Goal: Transaction & Acquisition: Purchase product/service

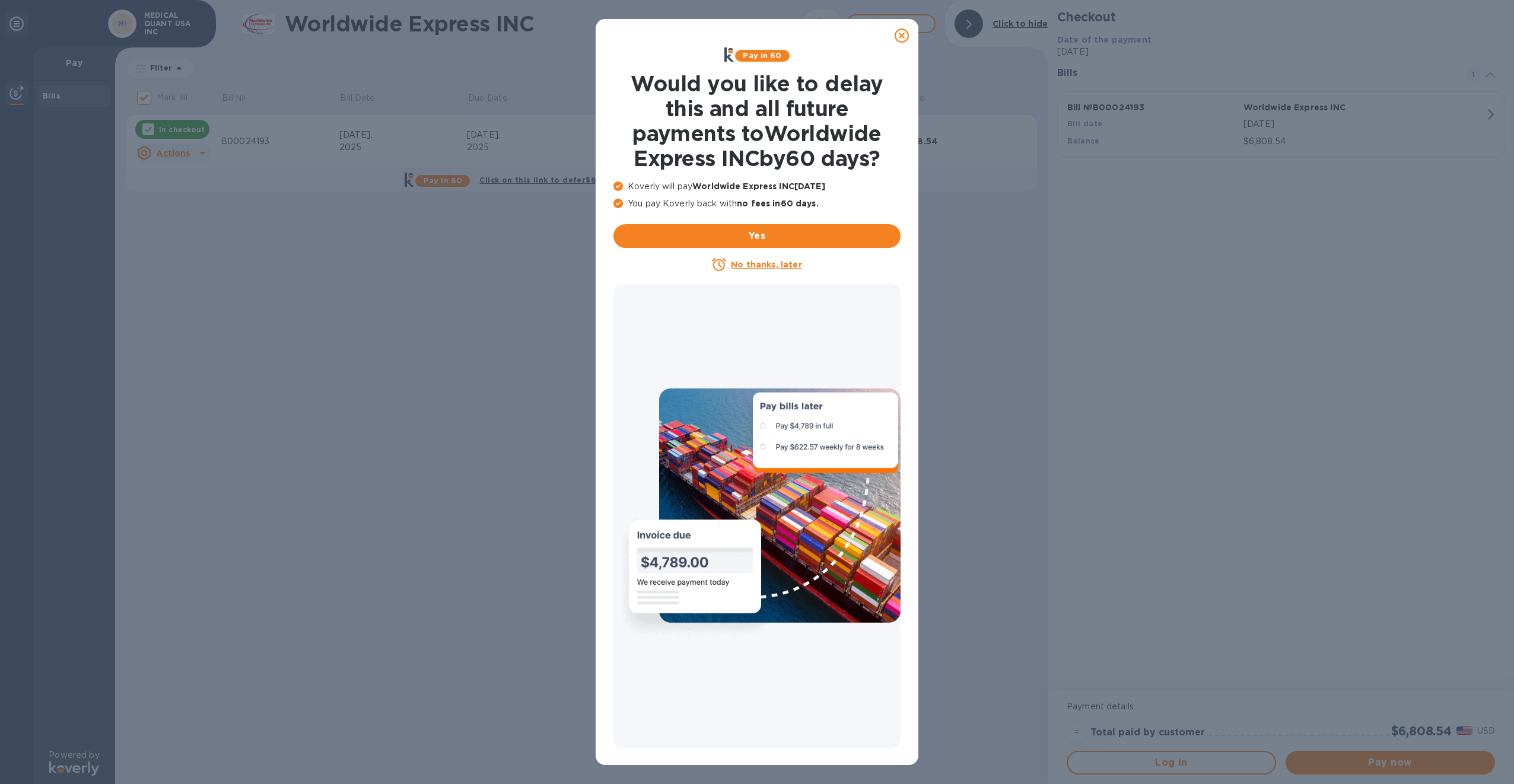
click at [904, 38] on icon at bounding box center [902, 36] width 14 height 14
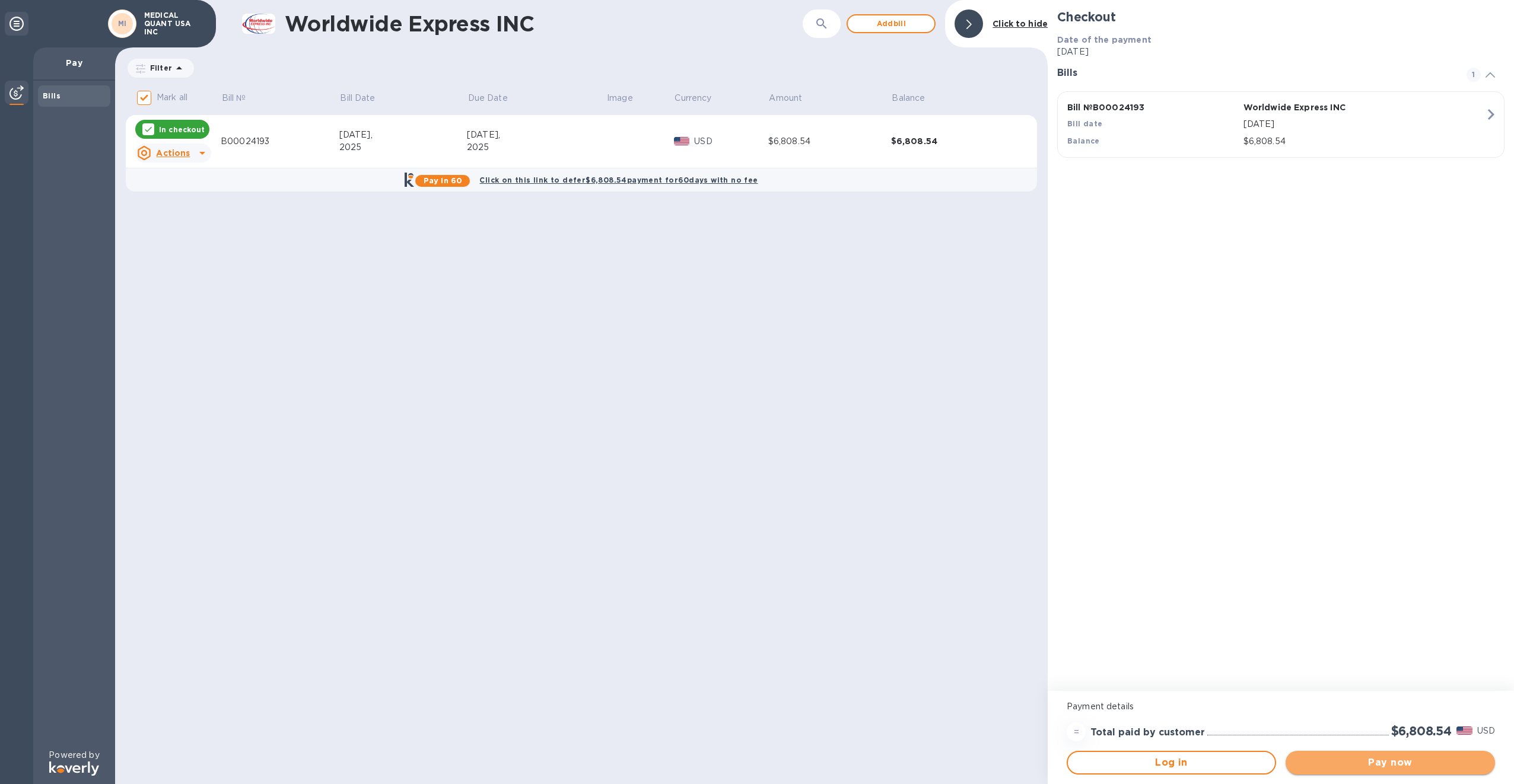
click at [1417, 755] on button "Pay now" at bounding box center [1391, 762] width 210 height 24
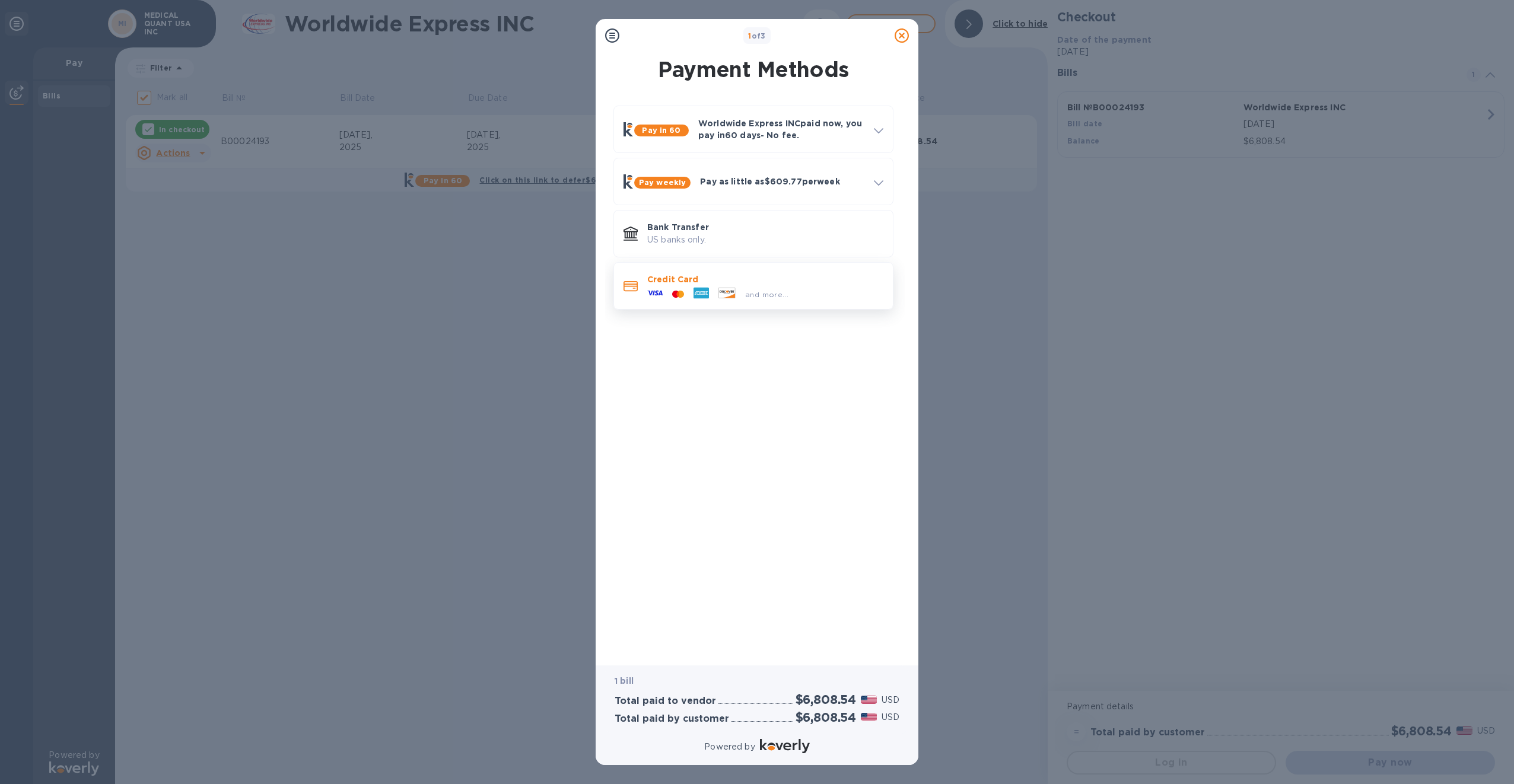
click at [675, 286] on div "and more..." at bounding box center [718, 294] width 151 height 18
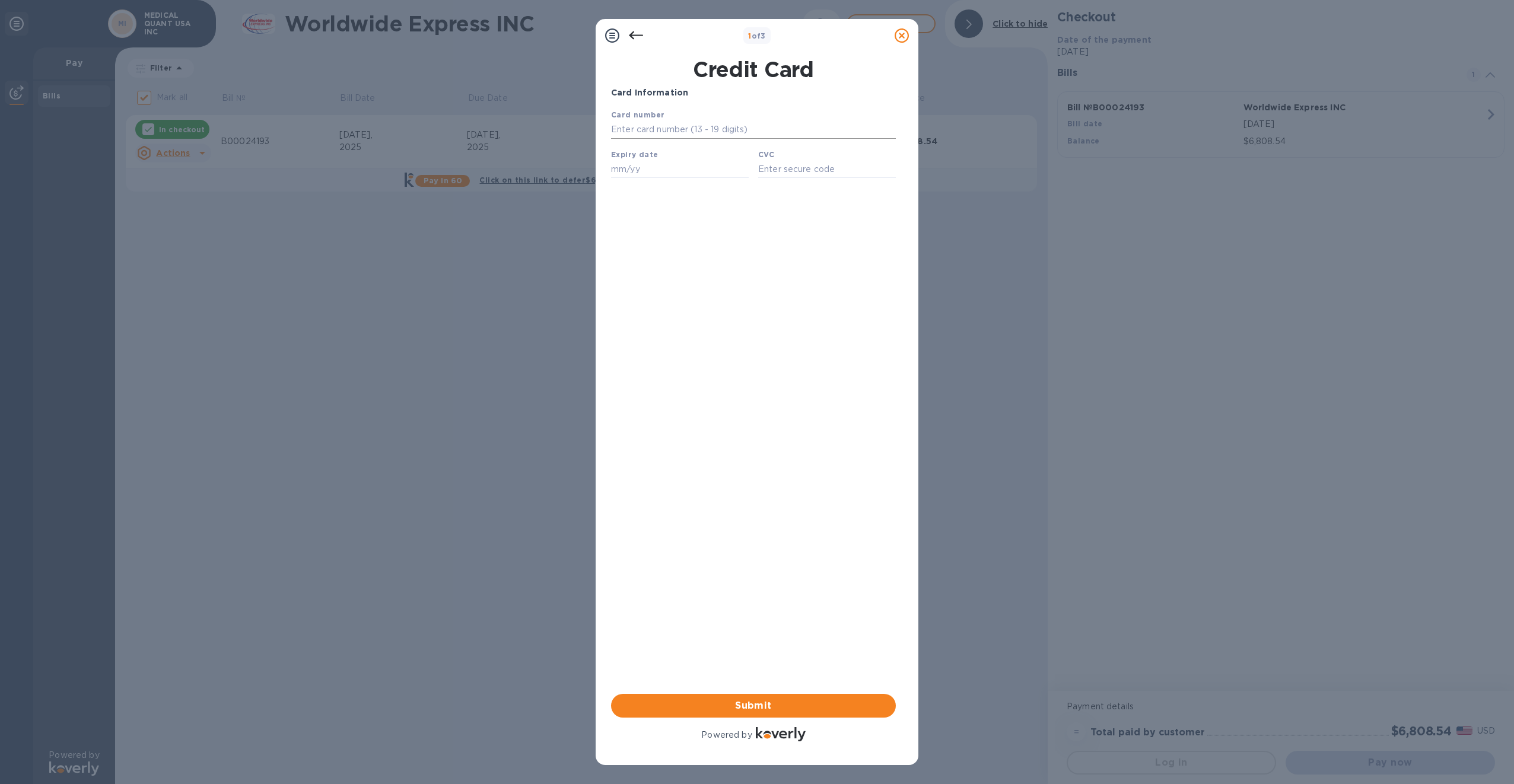
click at [642, 134] on input "text" at bounding box center [754, 130] width 285 height 18
type input "[CREDIT_CARD_NUMBER]"
click at [662, 174] on input "text" at bounding box center [680, 169] width 138 height 18
type input "07/29"
click at [791, 175] on input "text" at bounding box center [827, 169] width 138 height 18
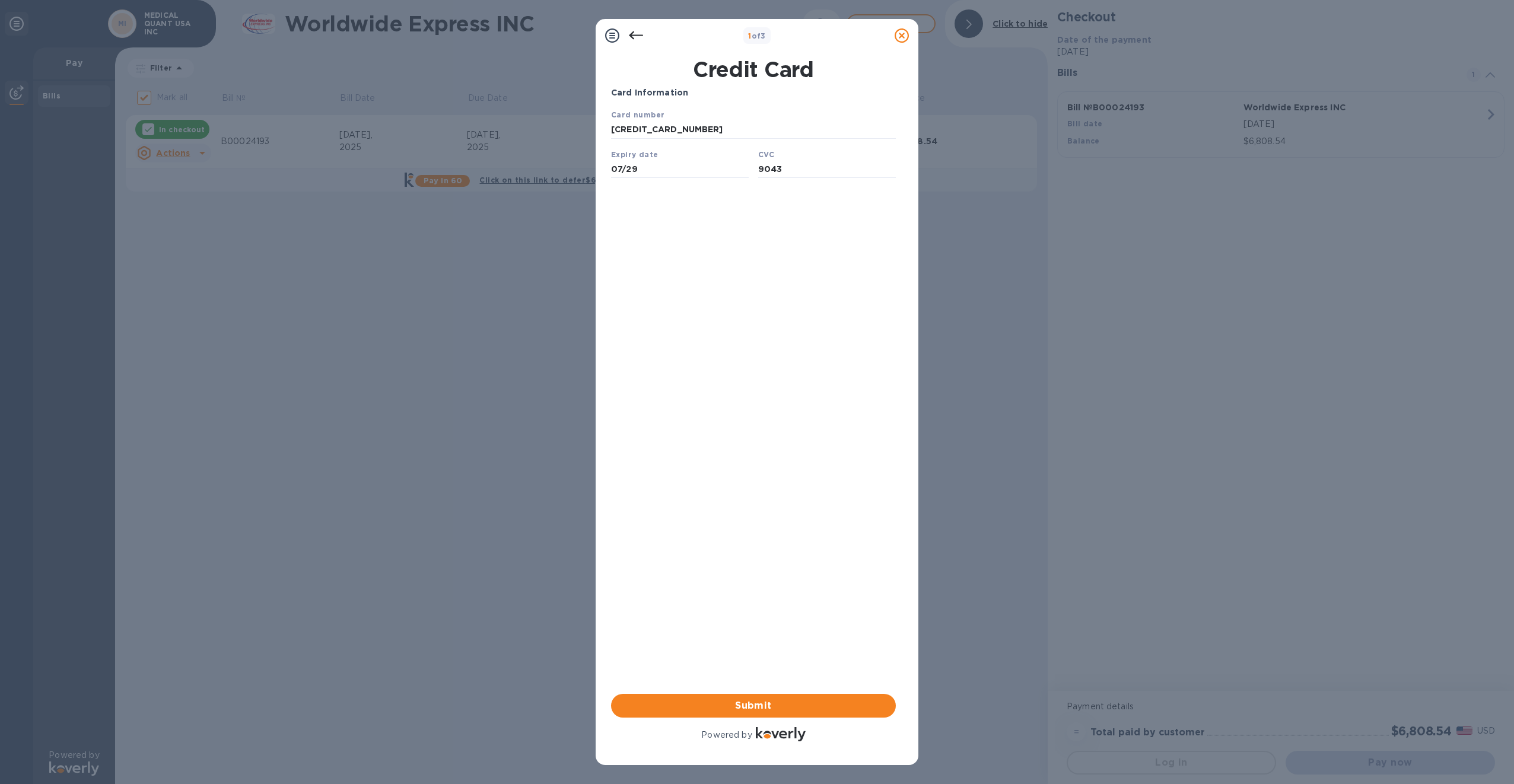
type input "9043"
drag, startPoint x: 916, startPoint y: 277, endPoint x: 907, endPoint y: 281, distance: 9.8
click at [917, 277] on div "Credit Card Card Information Your browser does not support iframes Submit Power…" at bounding box center [757, 408] width 323 height 713
click at [764, 711] on span "Submit" at bounding box center [754, 705] width 266 height 14
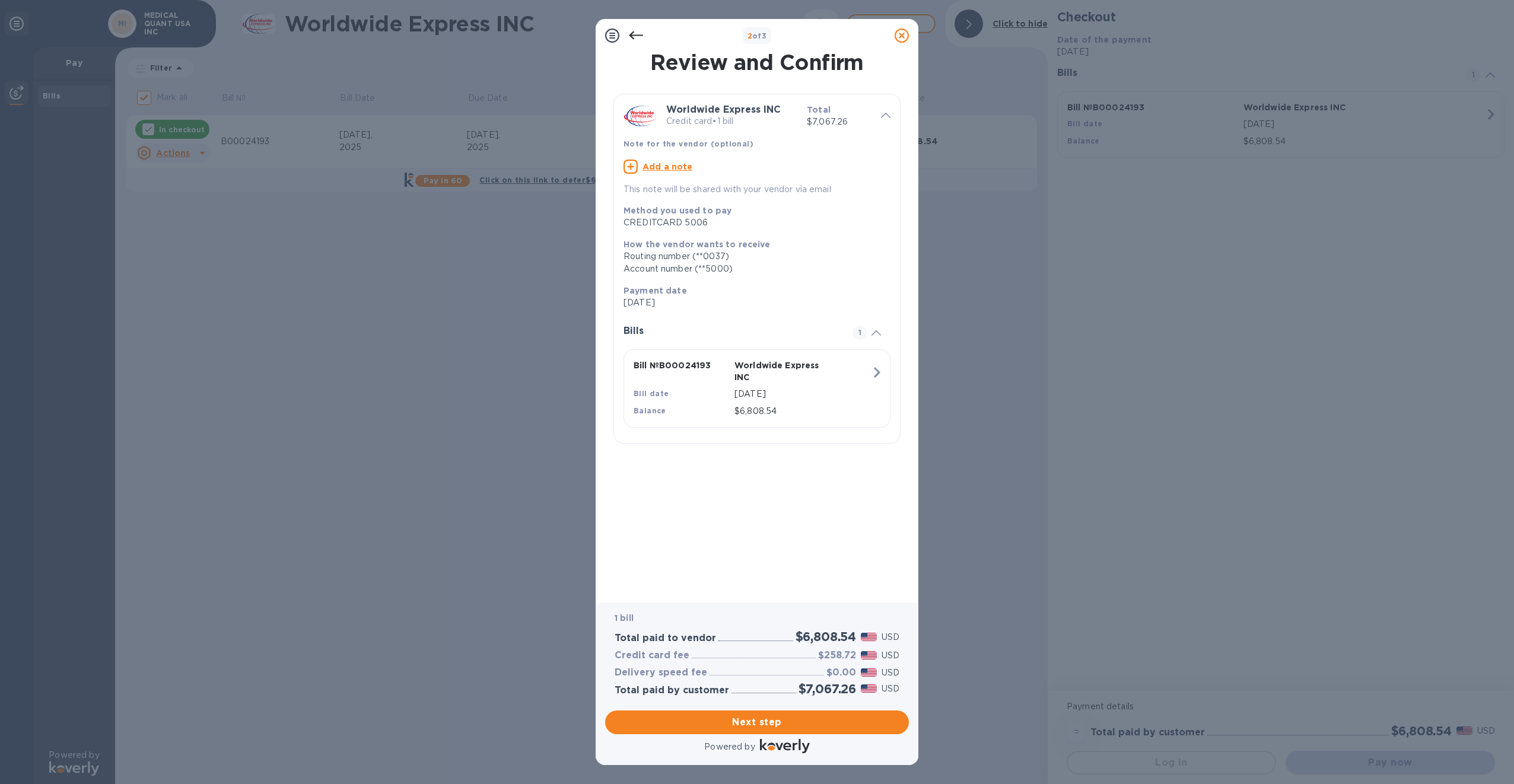
click at [636, 33] on icon at bounding box center [636, 36] width 14 height 14
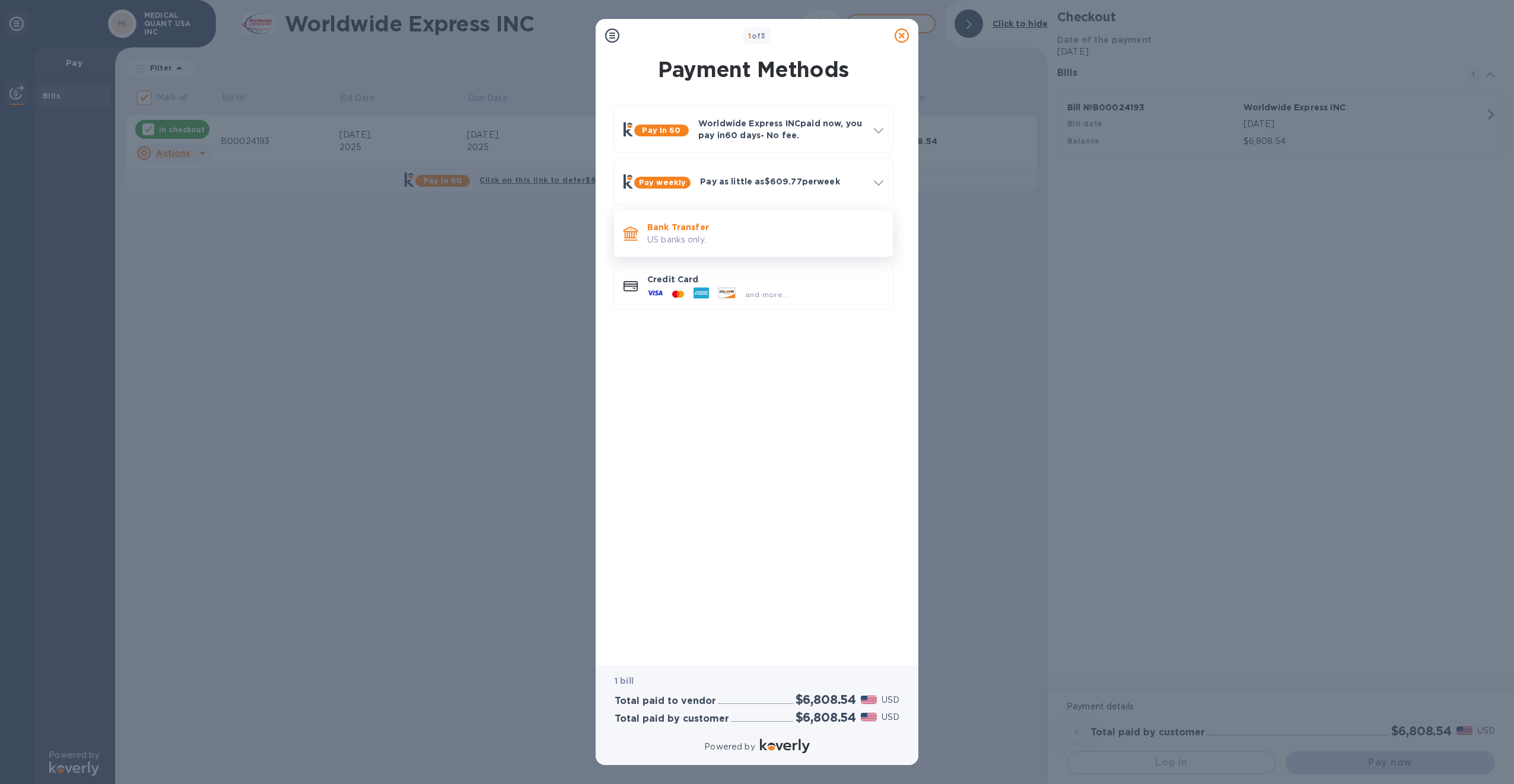
click at [731, 232] on p "Bank Transfer" at bounding box center [765, 227] width 236 height 12
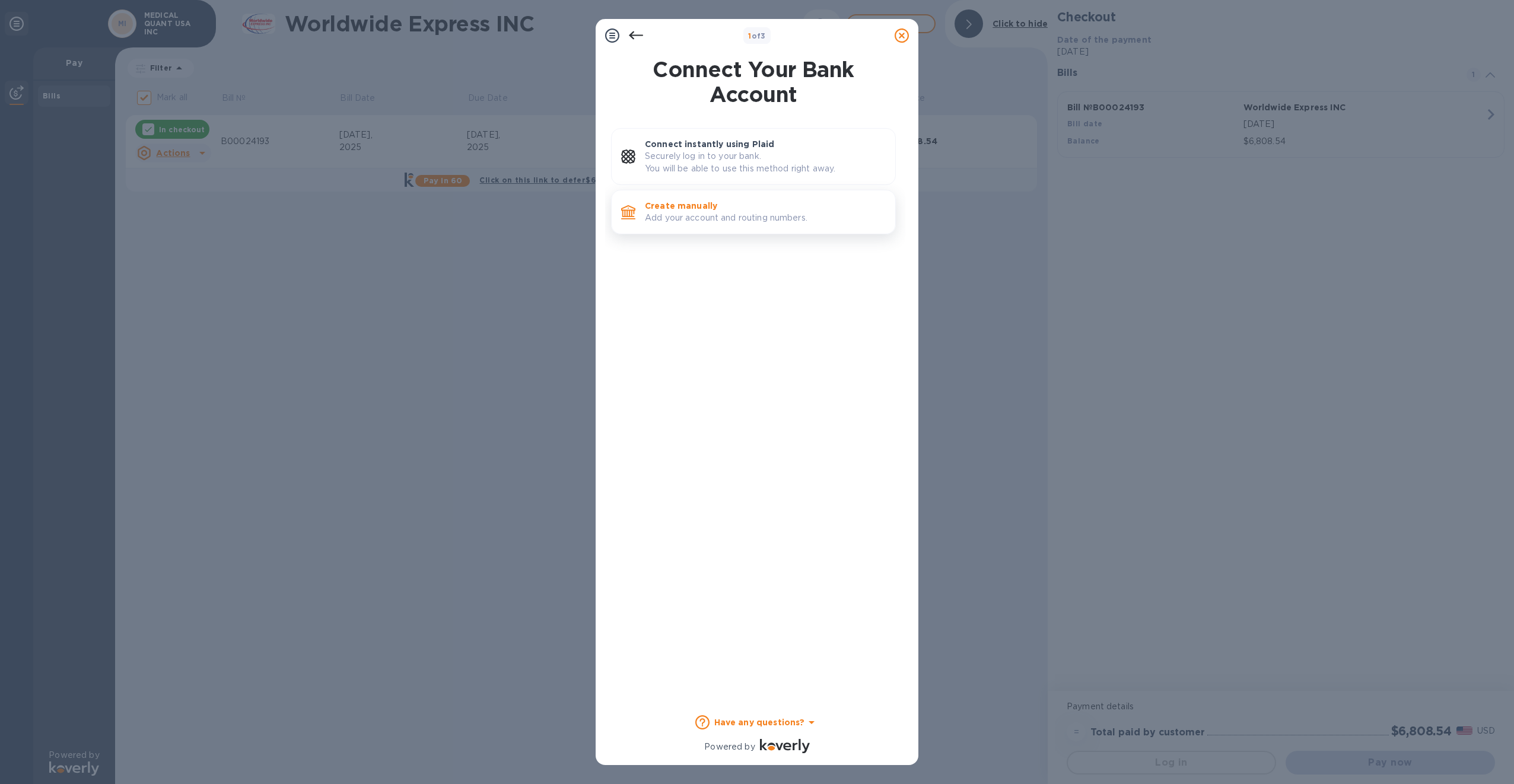
click at [719, 214] on p "Add your account and routing numbers." at bounding box center [765, 218] width 241 height 12
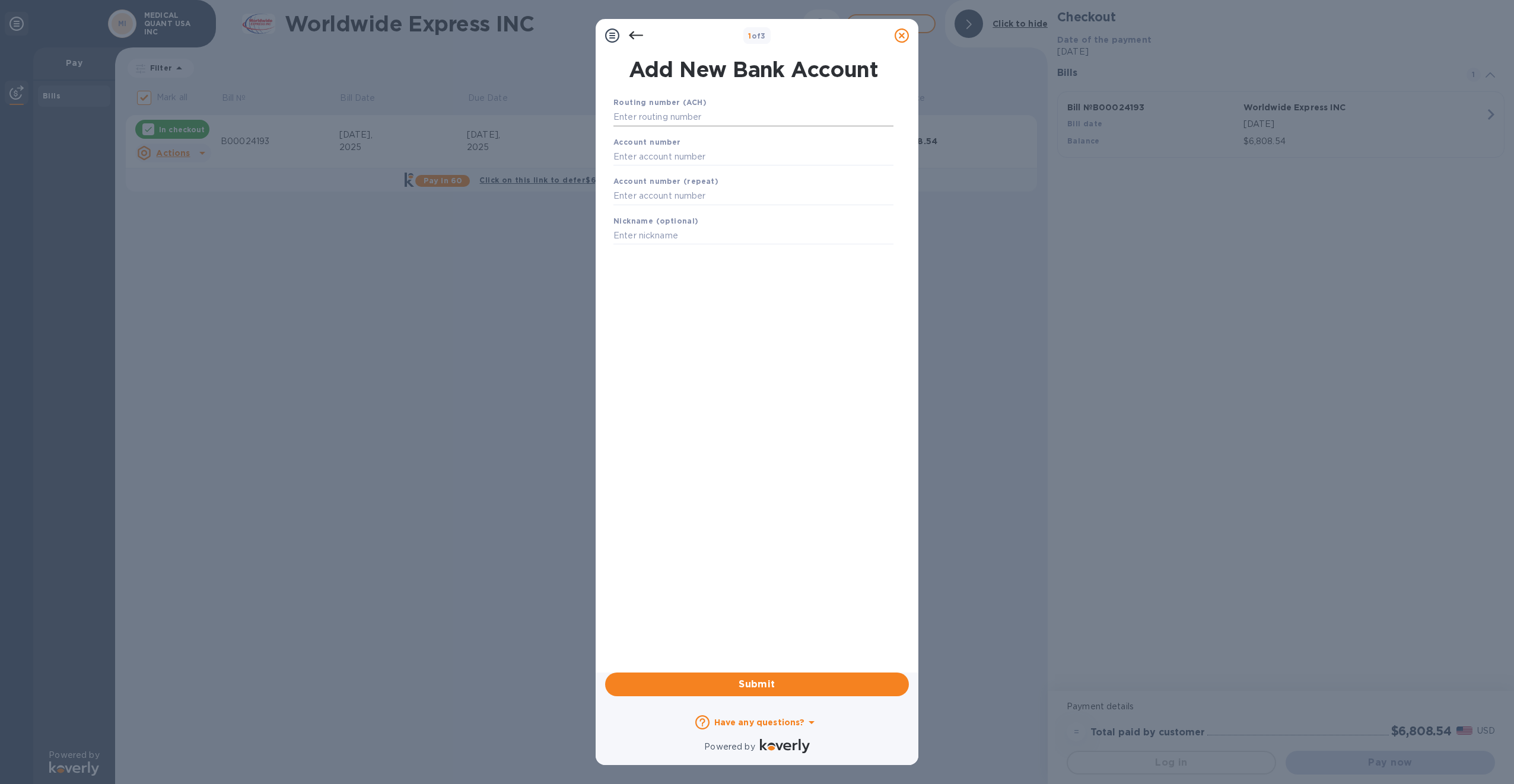
click at [649, 113] on input "text" at bounding box center [753, 117] width 280 height 18
type input "041001039"
click at [726, 169] on input "text" at bounding box center [753, 171] width 280 height 18
type input "350211014963"
click at [711, 205] on input "text" at bounding box center [753, 211] width 280 height 18
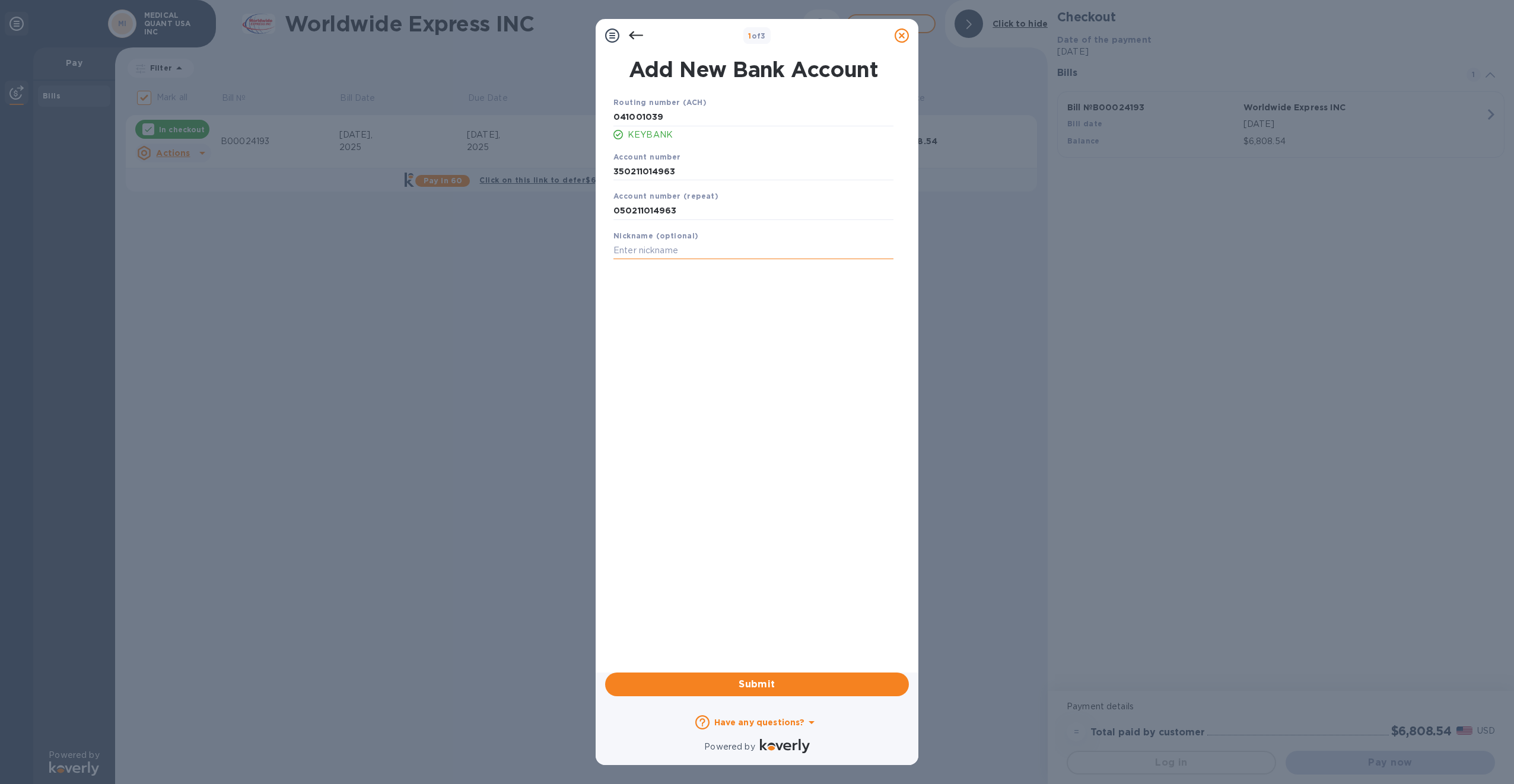
click at [704, 244] on input "text" at bounding box center [753, 251] width 280 height 18
click at [706, 316] on div "Routing number (ACH) [US_BANK_ROUTING_MICR] KEYBANK Account number 350211014963…" at bounding box center [753, 368] width 303 height 564
click at [619, 210] on input "050211014963" at bounding box center [753, 211] width 280 height 18
type input "350211014963"
click at [678, 344] on div "Routing number (ACH) [US_BANK_ROUTING_MICR] KEYBANK Account number 350211014963…" at bounding box center [753, 368] width 303 height 564
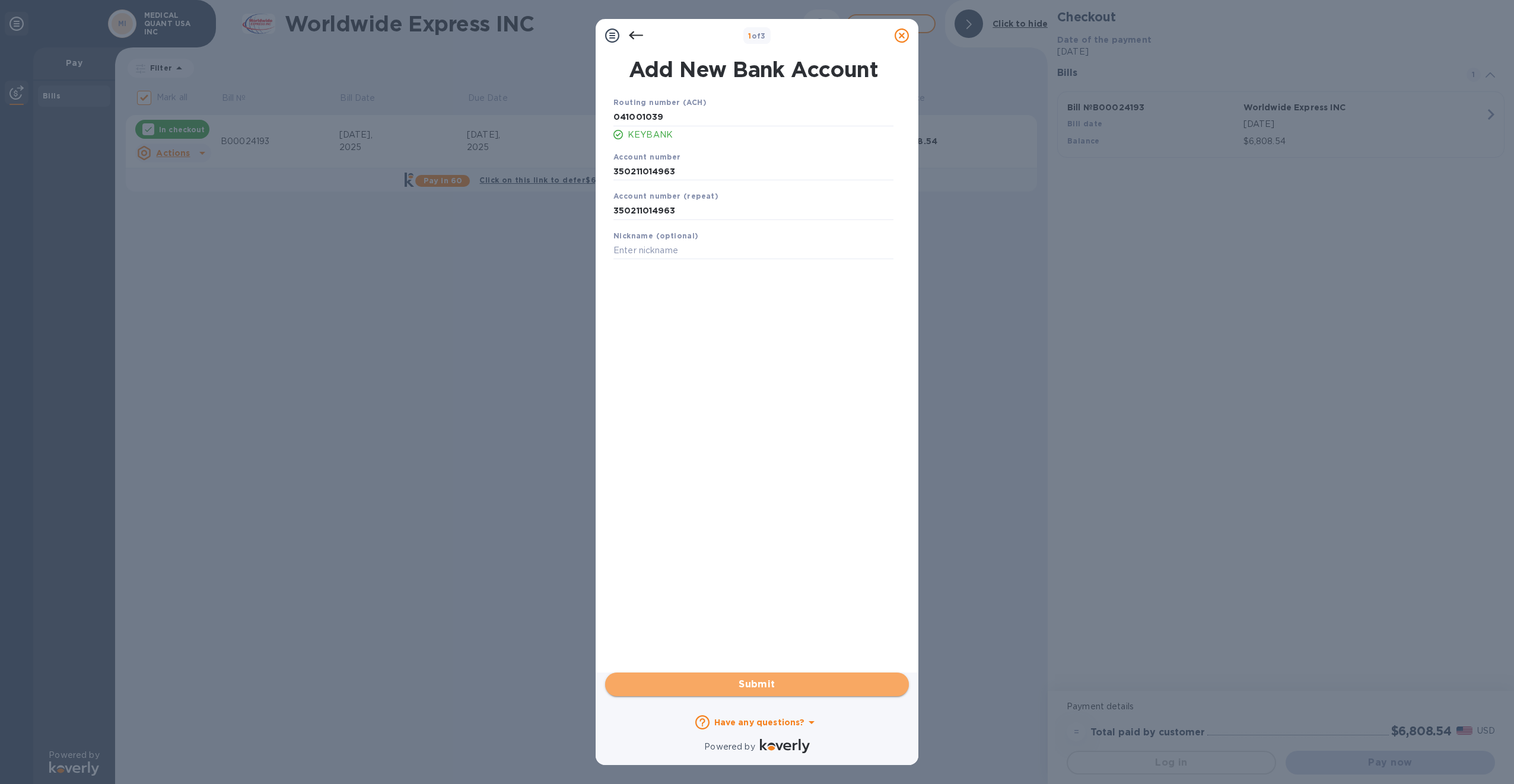
click at [746, 679] on span "Submit" at bounding box center [757, 684] width 285 height 14
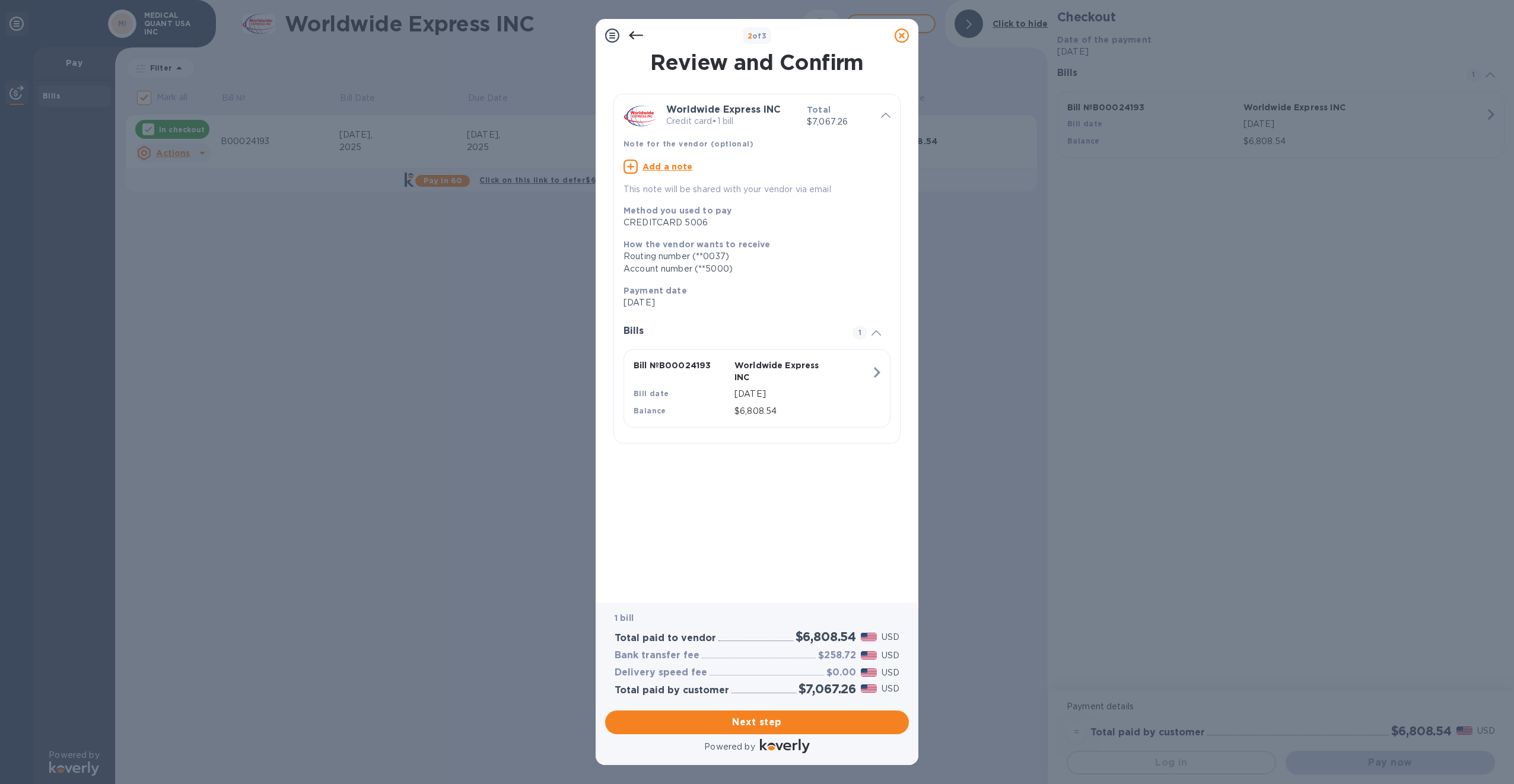
click at [635, 34] on icon at bounding box center [636, 36] width 14 height 14
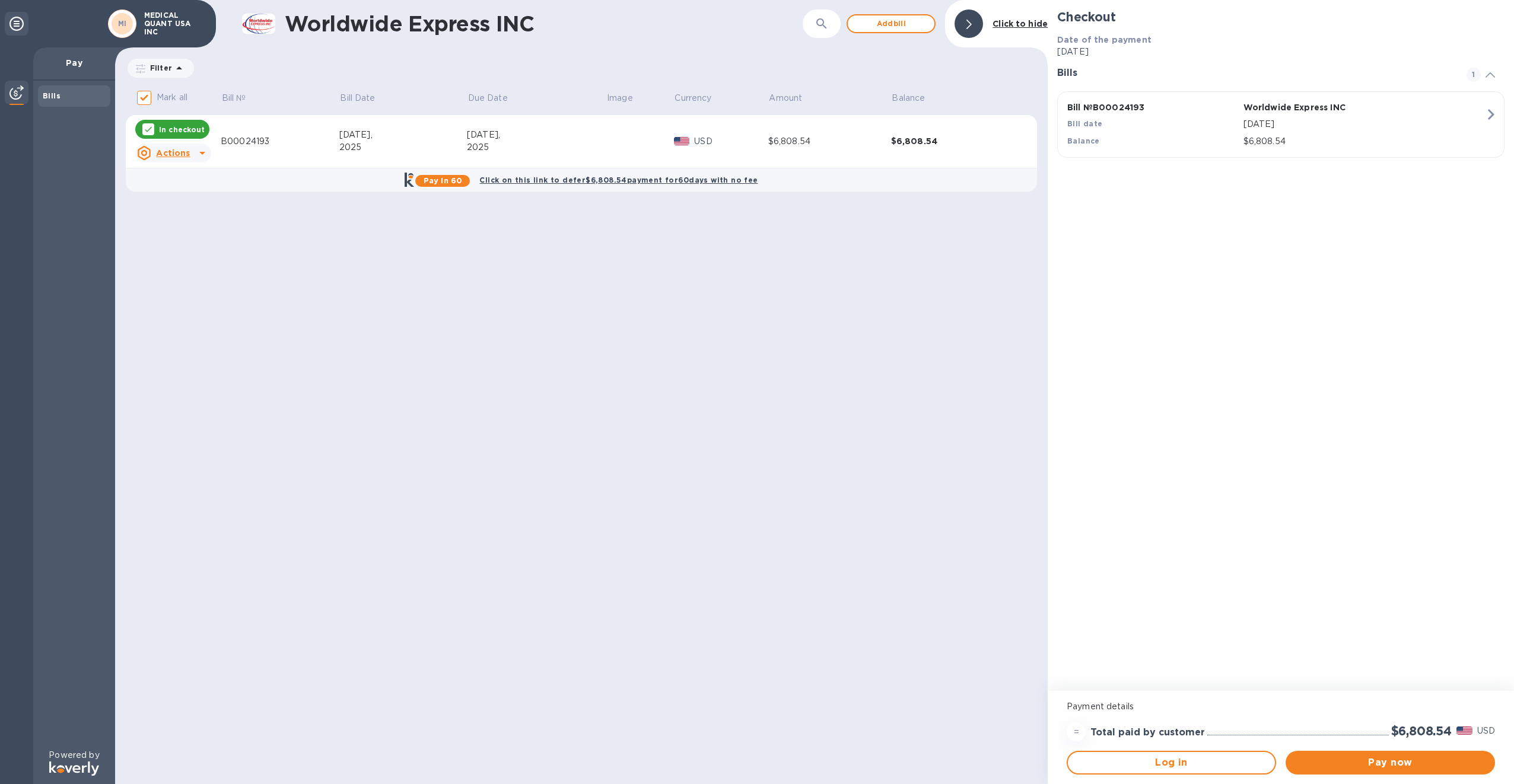
click at [201, 154] on icon at bounding box center [202, 153] width 14 height 14
click at [173, 231] on b "Delete" at bounding box center [183, 229] width 29 height 10
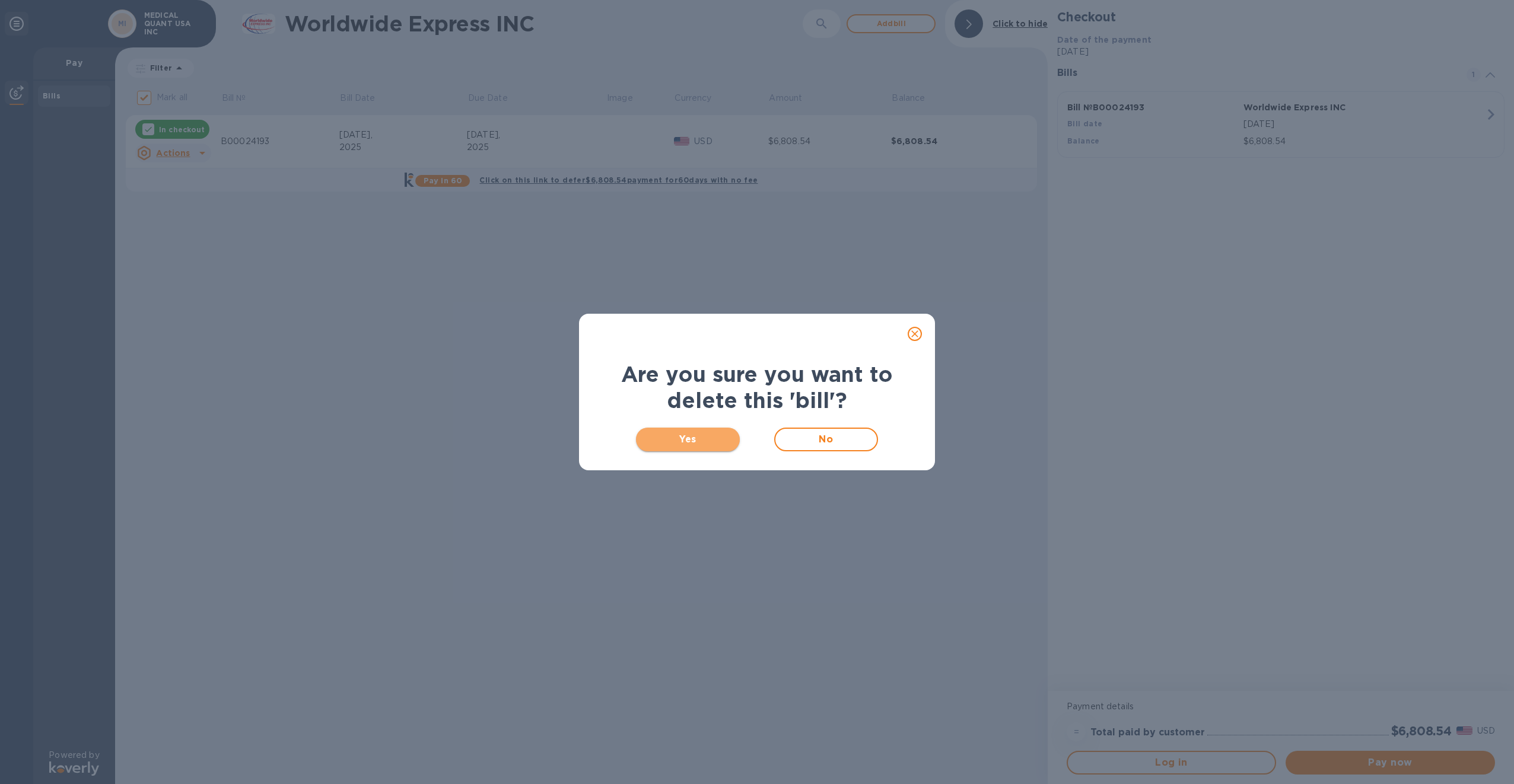
click at [715, 433] on span "Yes" at bounding box center [688, 439] width 85 height 14
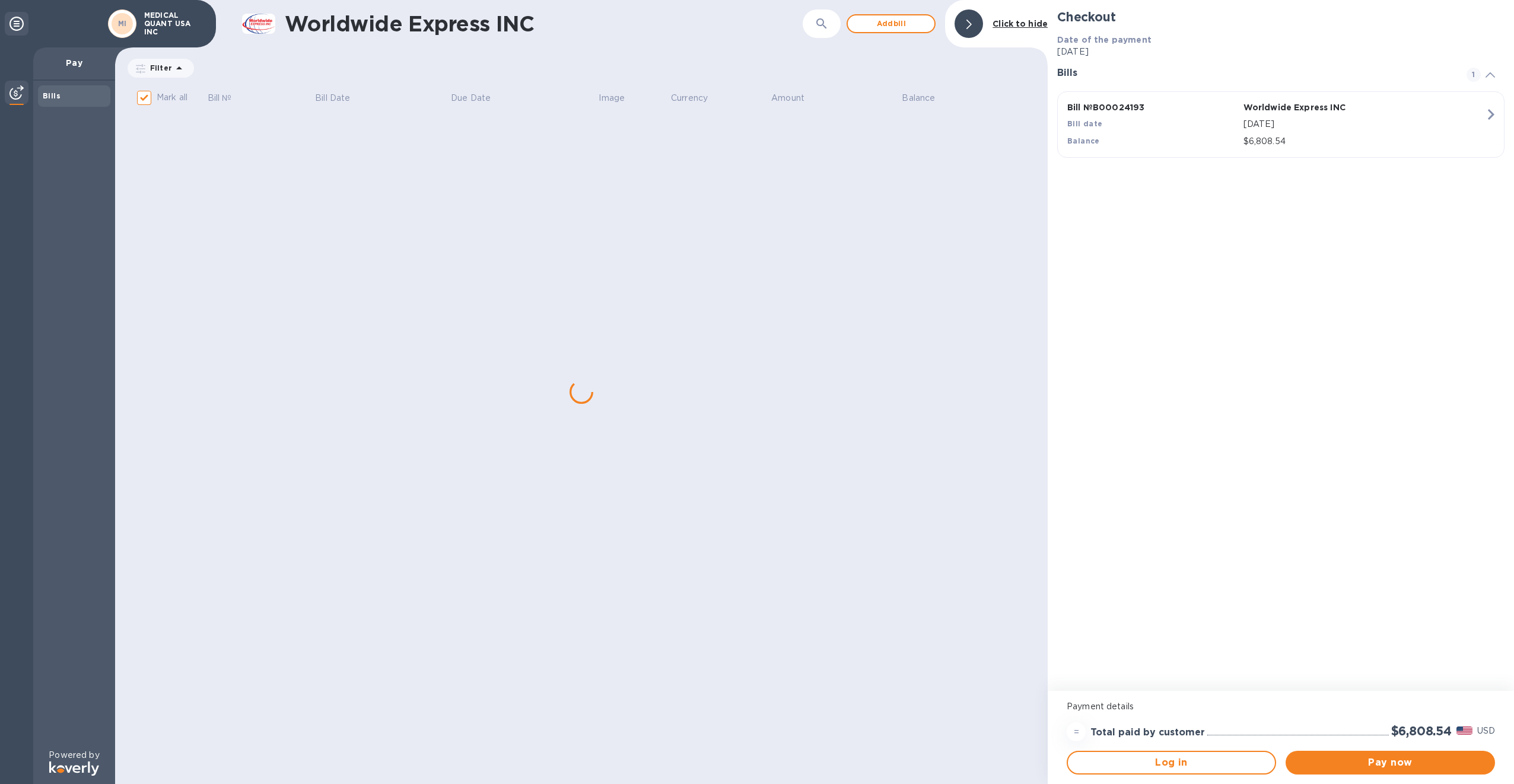
checkbox input "false"
